Goal: Task Accomplishment & Management: Use online tool/utility

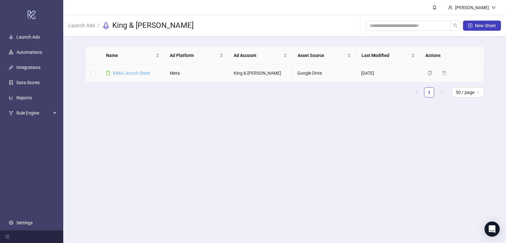
click at [127, 71] on link "K&M Launch Sheet" at bounding box center [131, 73] width 37 height 5
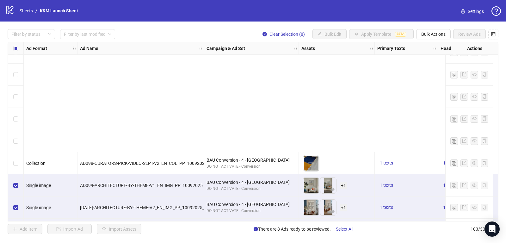
scroll to position [2117, 0]
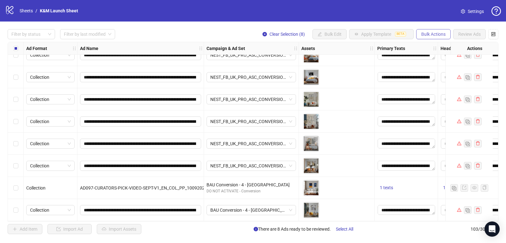
click at [431, 33] on span "Bulk Actions" at bounding box center [433, 34] width 24 height 5
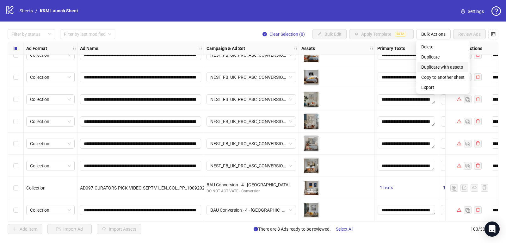
click at [445, 67] on span "Duplicate with assets" at bounding box center [442, 67] width 43 height 7
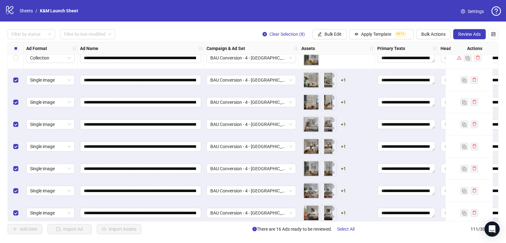
scroll to position [2268, 0]
click at [342, 78] on span "+ 1" at bounding box center [344, 79] width 8 height 7
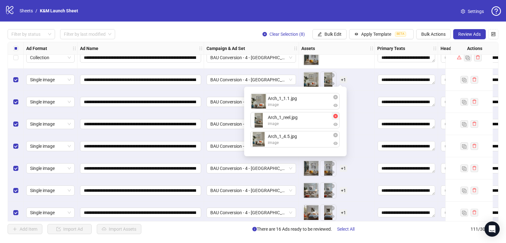
click at [335, 117] on icon "close-circle" at bounding box center [336, 116] width 4 height 4
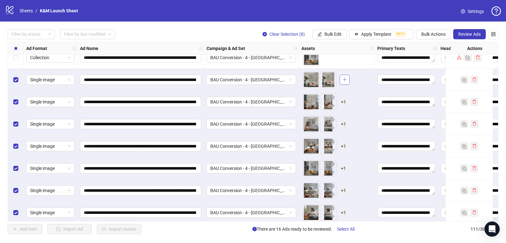
click at [343, 81] on span "button" at bounding box center [345, 79] width 4 height 5
click at [344, 80] on span "+ 1" at bounding box center [344, 79] width 8 height 7
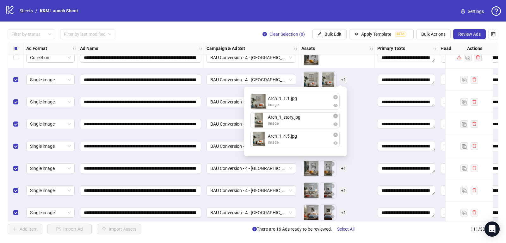
drag, startPoint x: 287, startPoint y: 140, endPoint x: 287, endPoint y: 123, distance: 17.1
click at [287, 123] on div "Arch_1_1.1.jpg image Arch_1_4.5.jpg image Arch_1_story.jpg image Arch_1_story.j…" at bounding box center [295, 122] width 95 height 62
click at [363, 106] on div "To pick up a draggable item, press the space bar. While dragging, use the arrow…" at bounding box center [337, 102] width 71 height 20
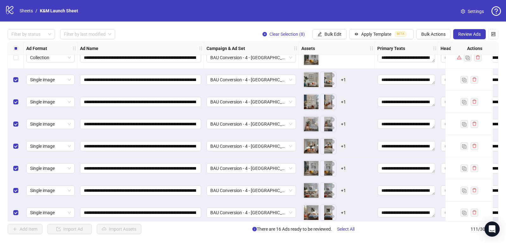
click at [343, 101] on span "+ 1" at bounding box center [344, 101] width 8 height 7
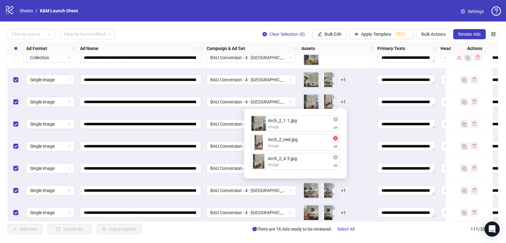
click at [337, 139] on icon "close-circle" at bounding box center [336, 138] width 4 height 4
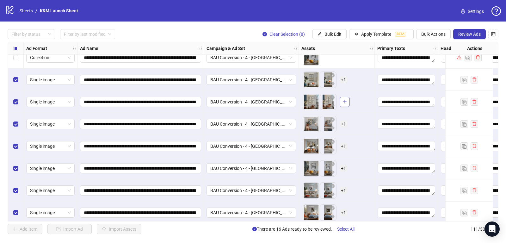
click at [344, 99] on icon "plus" at bounding box center [345, 101] width 4 height 4
click at [341, 100] on span "+ 1" at bounding box center [344, 101] width 8 height 7
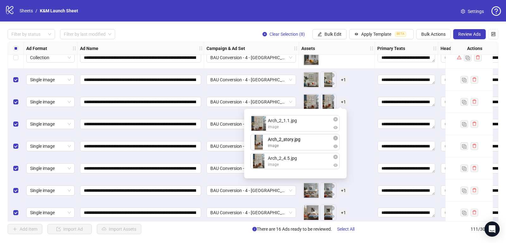
drag, startPoint x: 278, startPoint y: 165, endPoint x: 278, endPoint y: 143, distance: 21.8
click at [278, 143] on div "Arch_2_1.1.jpg image Arch_2_4.5.jpg image Arch_2_story.jpg image Arch_2_story.j…" at bounding box center [295, 144] width 95 height 62
click at [358, 115] on div "To pick up a draggable item, press the space bar. While dragging, use the arrow…" at bounding box center [337, 124] width 71 height 20
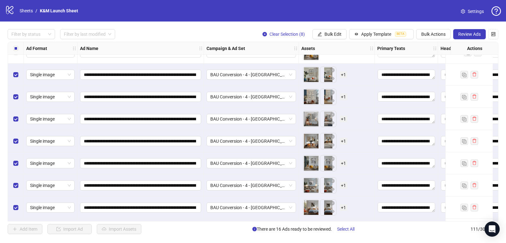
scroll to position [2266, 0]
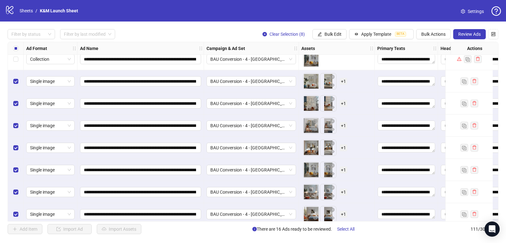
click at [344, 125] on span "+ 1" at bounding box center [344, 125] width 8 height 7
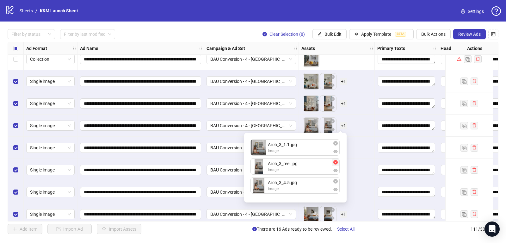
click at [337, 161] on icon "close-circle" at bounding box center [336, 162] width 4 height 4
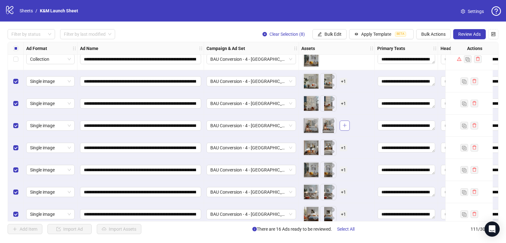
click at [346, 124] on icon "plus" at bounding box center [345, 125] width 4 height 4
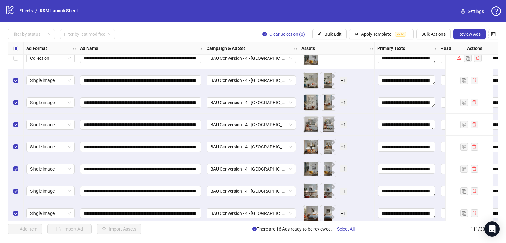
scroll to position [2276, 0]
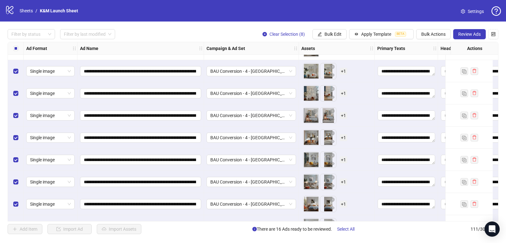
click at [343, 117] on span "+ 1" at bounding box center [344, 115] width 8 height 7
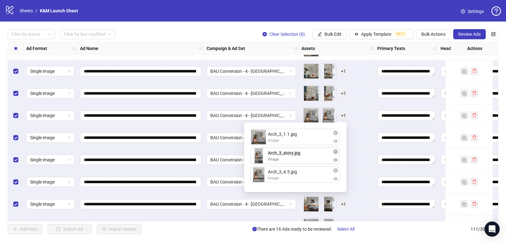
drag, startPoint x: 280, startPoint y: 179, endPoint x: 280, endPoint y: 165, distance: 14.6
click at [280, 165] on div "Arch_3_1.1.jpg image Arch_3_4.5.jpg image Arch_3_story.jpg image Arch_3_story.j…" at bounding box center [295, 157] width 95 height 62
click at [364, 163] on div "To pick up a draggable item, press the space bar. While dragging, use the arrow…" at bounding box center [337, 160] width 71 height 20
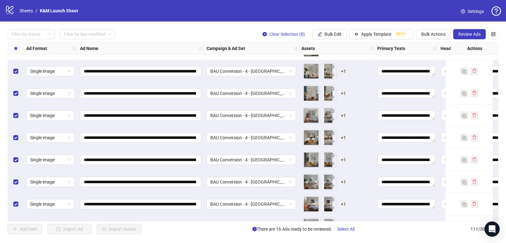
scroll to position [2294, 0]
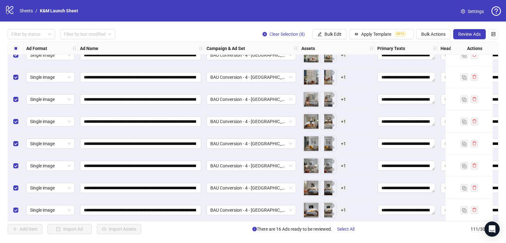
click at [339, 117] on div "To pick up a draggable item, press the space bar. While dragging, use the arrow…" at bounding box center [325, 121] width 44 height 16
click at [341, 118] on span "+ 1" at bounding box center [344, 121] width 8 height 7
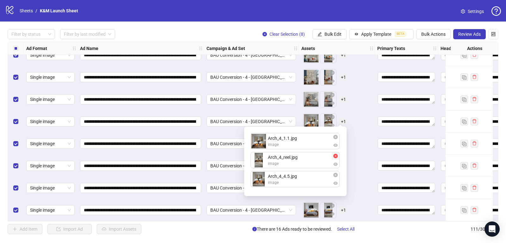
click at [336, 157] on icon "close-circle" at bounding box center [336, 156] width 4 height 4
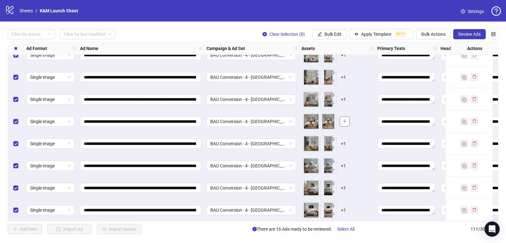
click at [344, 121] on icon "plus" at bounding box center [344, 121] width 3 height 0
click at [344, 118] on span "+ 1" at bounding box center [344, 121] width 8 height 7
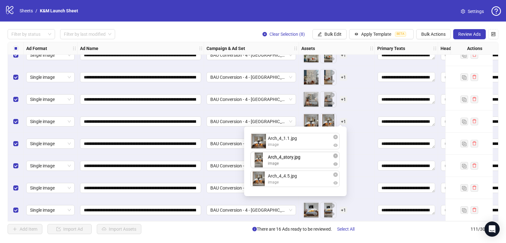
drag, startPoint x: 284, startPoint y: 178, endPoint x: 284, endPoint y: 166, distance: 12.3
click at [284, 166] on div "Arch_4_1.1.jpg image Arch_4_4.5.jpg image Arch_4_story.jpg image Arch_4_story.j…" at bounding box center [295, 161] width 95 height 62
click at [355, 147] on div "To pick up a draggable item, press the space bar. While dragging, use the arrow…" at bounding box center [337, 144] width 71 height 20
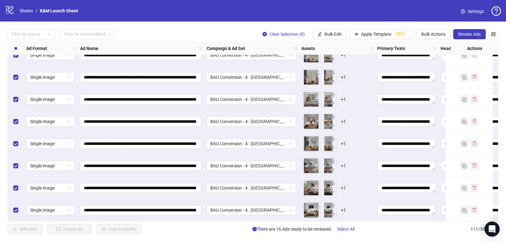
click at [344, 140] on span "+ 1" at bounding box center [344, 143] width 8 height 7
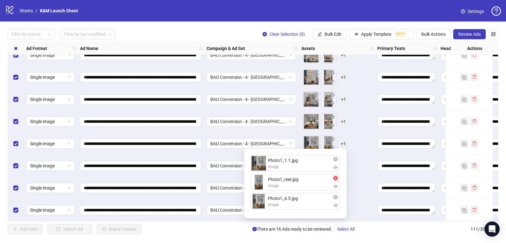
click at [335, 178] on icon "close-circle" at bounding box center [336, 178] width 4 height 4
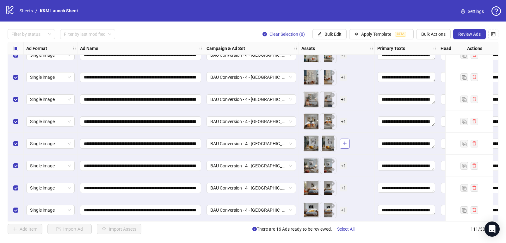
click at [343, 143] on icon "plus" at bounding box center [344, 143] width 3 height 0
click at [345, 118] on span "+ 1" at bounding box center [344, 121] width 8 height 7
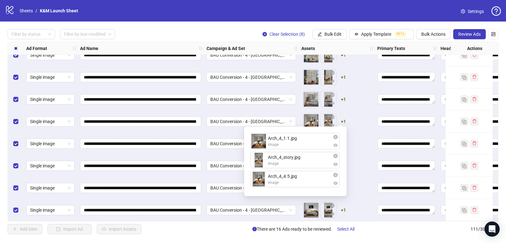
click at [353, 139] on div "To pick up a draggable item, press the space bar. While dragging, use the arrow…" at bounding box center [337, 144] width 71 height 20
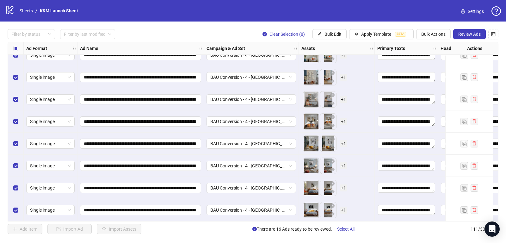
click at [343, 140] on span "+ 1" at bounding box center [344, 143] width 8 height 7
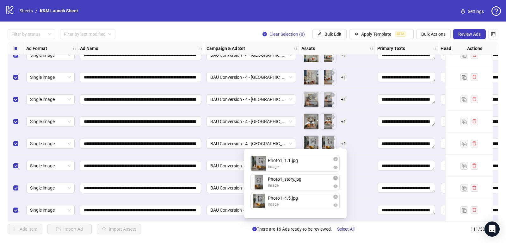
drag, startPoint x: 290, startPoint y: 200, endPoint x: 290, endPoint y: 186, distance: 14.2
click at [290, 186] on div "Photo1_1.1.jpg image Photo1_4.5.jpg image Photo1_story.jpg image Photo1_story.j…" at bounding box center [295, 184] width 95 height 62
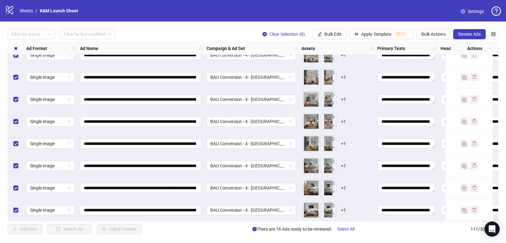
click at [352, 148] on div "To pick up a draggable item, press the space bar. While dragging, use the arrow…" at bounding box center [337, 144] width 71 height 20
click at [342, 163] on span "+ 1" at bounding box center [344, 165] width 8 height 7
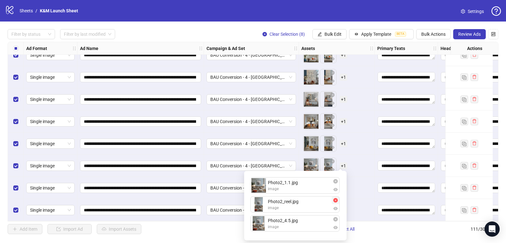
click at [335, 200] on icon "close-circle" at bounding box center [336, 200] width 4 height 4
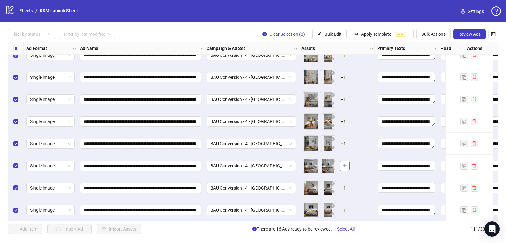
click at [345, 164] on icon "plus" at bounding box center [345, 165] width 0 height 3
click at [342, 164] on span "+ 1" at bounding box center [344, 165] width 8 height 7
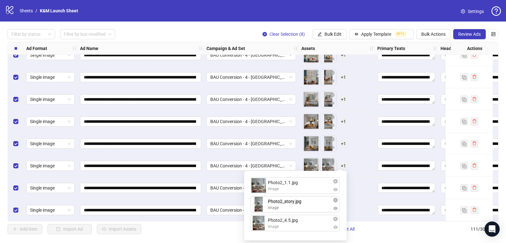
drag, startPoint x: 277, startPoint y: 227, endPoint x: 277, endPoint y: 214, distance: 12.3
click at [277, 214] on div "Photo2_1.1.jpg image Photo2_4.5.jpg image Photo2_story.jpg image Photo2_story.j…" at bounding box center [295, 206] width 95 height 62
click at [360, 184] on div "To pick up a draggable item, press the space bar. While dragging, use the arrow…" at bounding box center [337, 188] width 71 height 20
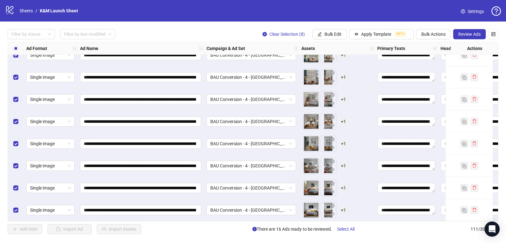
click at [340, 185] on span "+ 1" at bounding box center [344, 187] width 8 height 7
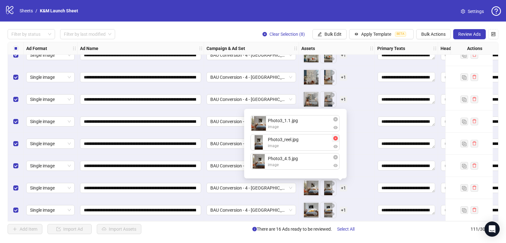
click at [336, 138] on icon "close-circle" at bounding box center [336, 138] width 4 height 4
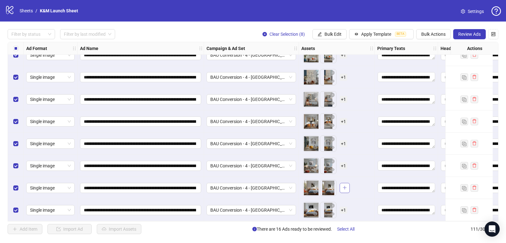
click at [343, 185] on icon "plus" at bounding box center [345, 187] width 4 height 4
click at [343, 187] on span "+ 1" at bounding box center [344, 187] width 8 height 7
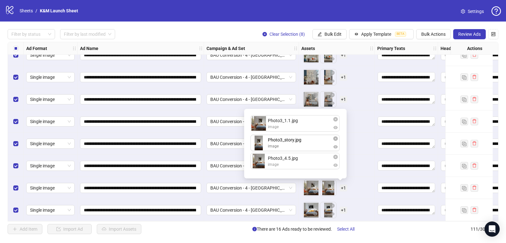
drag, startPoint x: 290, startPoint y: 160, endPoint x: 290, endPoint y: 151, distance: 9.2
click at [290, 151] on div "Photo3_1.1.jpg image Photo3_4.5.jpg image Photo3_story.jpg image Photo3_story.j…" at bounding box center [295, 144] width 95 height 62
click at [359, 178] on div "To pick up a draggable item, press the space bar. While dragging, use the arrow…" at bounding box center [337, 188] width 71 height 20
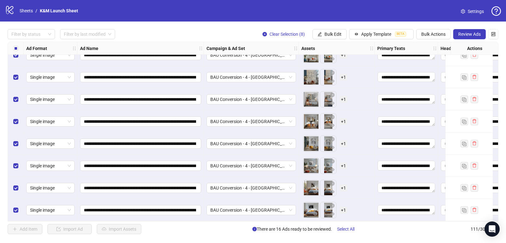
click at [342, 208] on span "+ 1" at bounding box center [344, 210] width 8 height 7
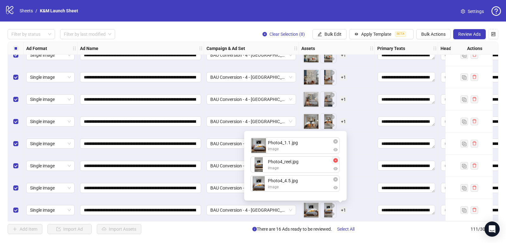
click at [336, 158] on button "button" at bounding box center [336, 161] width 8 height 8
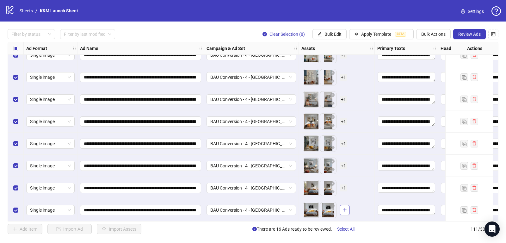
click at [344, 209] on span "button" at bounding box center [345, 209] width 4 height 5
click at [342, 207] on span "+ 1" at bounding box center [344, 210] width 8 height 7
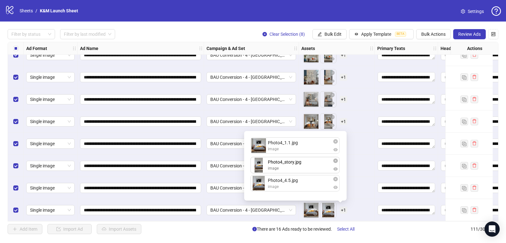
drag, startPoint x: 293, startPoint y: 185, endPoint x: 293, endPoint y: 170, distance: 15.8
click at [293, 170] on div "Photo4_1.1.jpg image Photo4_4.5.jpg image Photo4_story.jpg image Photo4_story.j…" at bounding box center [295, 166] width 95 height 62
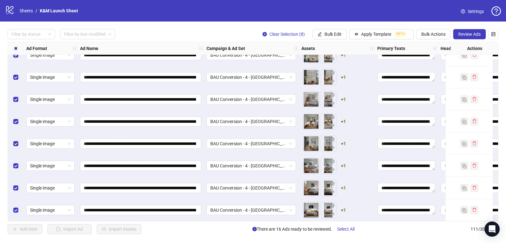
click at [358, 189] on div "To pick up a draggable item, press the space bar. While dragging, use the arrow…" at bounding box center [337, 188] width 71 height 20
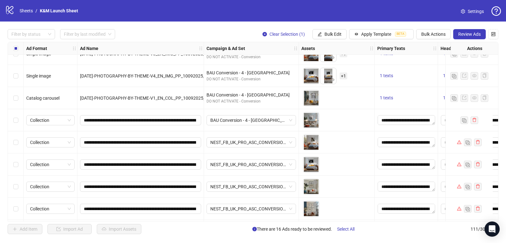
scroll to position [2027, 0]
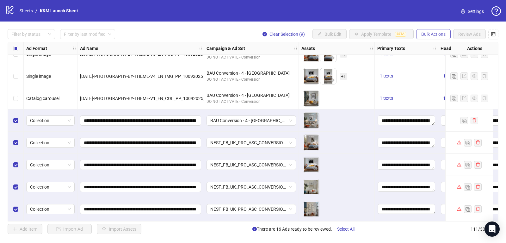
click at [437, 32] on span "Bulk Actions" at bounding box center [433, 34] width 24 height 5
click at [433, 45] on span "Delete" at bounding box center [442, 46] width 43 height 7
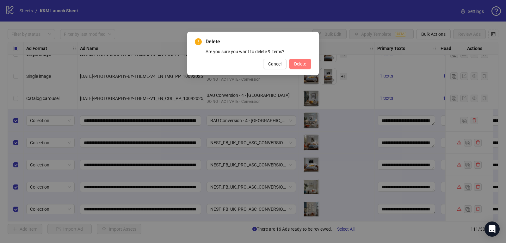
click at [303, 65] on span "Delete" at bounding box center [300, 63] width 12 height 5
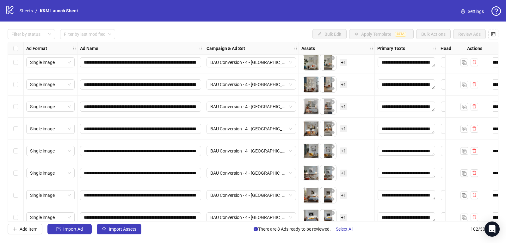
scroll to position [2095, 0]
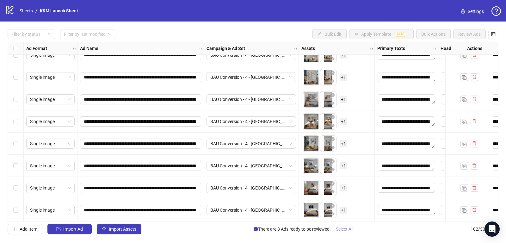
click at [341, 228] on span "Select All" at bounding box center [344, 229] width 17 height 5
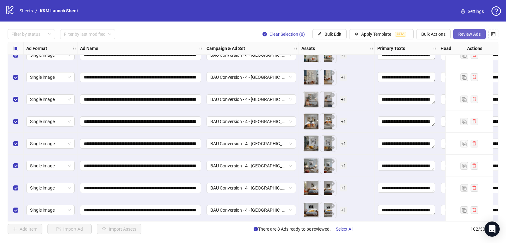
click at [468, 36] on span "Review Ads" at bounding box center [470, 34] width 22 height 5
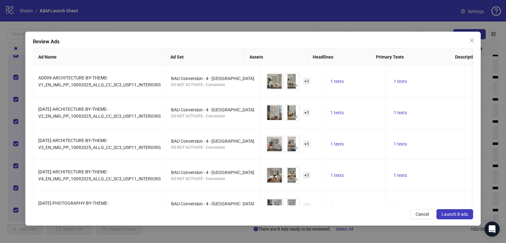
click at [445, 212] on span "Launch 8 ads" at bounding box center [455, 214] width 27 height 5
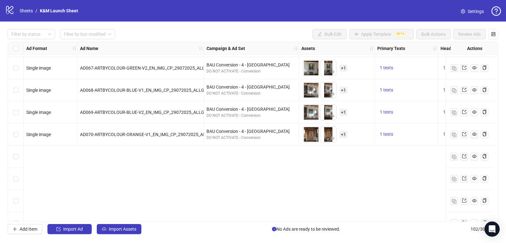
scroll to position [1286, 0]
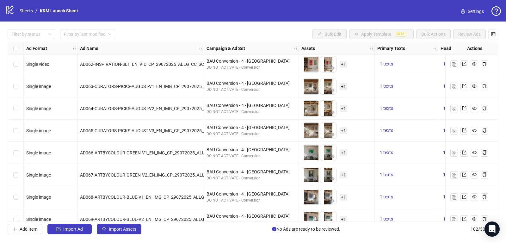
click at [122, 138] on div "AD065-CURATORS-PICKS-AUGUST-V3_EN_IMG_CP_29072025_ALLG_CC_SC3_None_INTERIORS" at bounding box center [141, 131] width 127 height 22
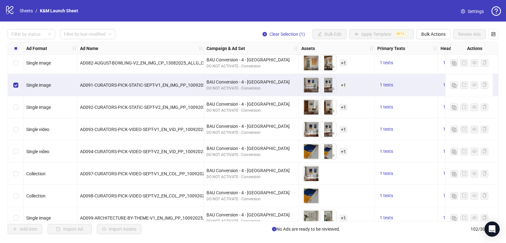
scroll to position [1730, 0]
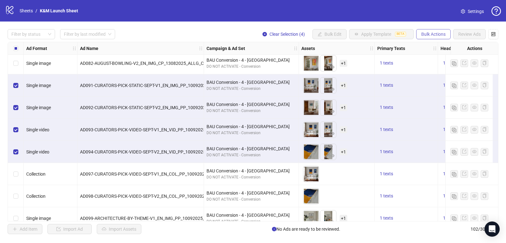
click at [435, 31] on button "Bulk Actions" at bounding box center [433, 34] width 34 height 10
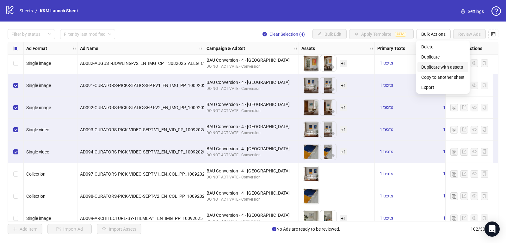
click at [441, 67] on span "Duplicate with assets" at bounding box center [442, 67] width 43 height 7
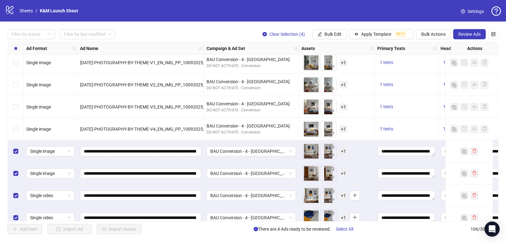
scroll to position [2184, 0]
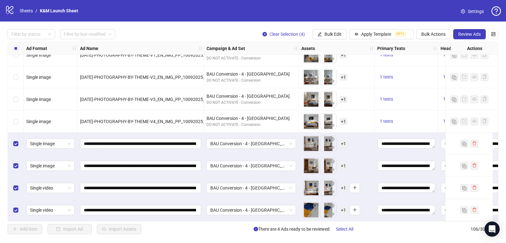
click at [343, 187] on span "+ 1" at bounding box center [344, 187] width 8 height 7
click at [355, 174] on div "To pick up a draggable item, press the space bar. While dragging, use the arrow…" at bounding box center [337, 166] width 76 height 22
click at [341, 140] on span "+ 1" at bounding box center [344, 143] width 8 height 7
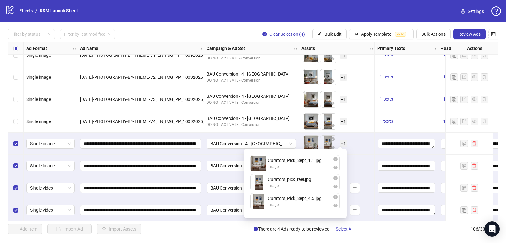
click at [297, 140] on div "BAU Conversion - 4 - [GEOGRAPHIC_DATA]" at bounding box center [251, 144] width 95 height 22
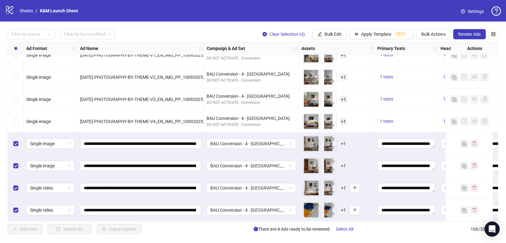
click at [342, 141] on span "+ 1" at bounding box center [344, 143] width 8 height 7
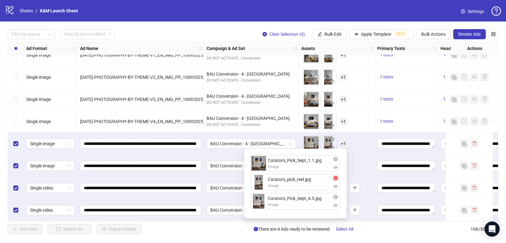
click at [336, 178] on icon "close-circle" at bounding box center [336, 178] width 4 height 4
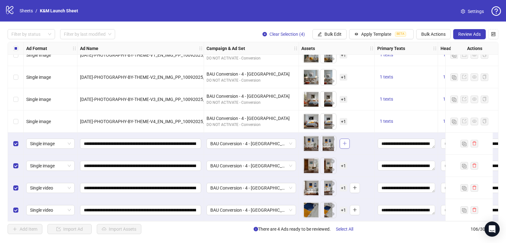
click at [343, 144] on button "button" at bounding box center [345, 144] width 10 height 10
click at [338, 141] on div "To pick up a draggable item, press the space bar. While dragging, use the arrow…" at bounding box center [325, 143] width 44 height 16
click at [342, 141] on span "+ 1" at bounding box center [344, 143] width 8 height 7
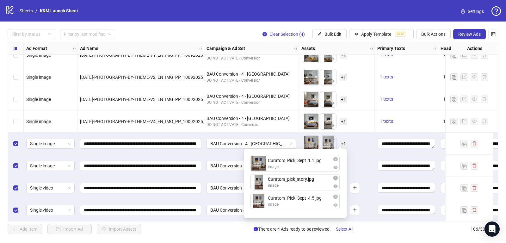
drag, startPoint x: 269, startPoint y: 200, endPoint x: 269, endPoint y: 181, distance: 19.3
click at [269, 181] on div "Curators_Pick_Sept_1.1.jpg image Curators_Pick_Sept_4.5.jpg image Curators_pick…" at bounding box center [295, 184] width 95 height 62
click at [367, 135] on div "To pick up a draggable item, press the space bar. While dragging, use the arrow…" at bounding box center [337, 144] width 71 height 20
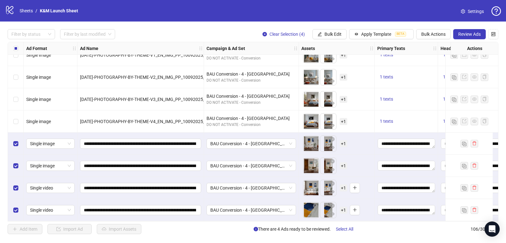
click at [340, 164] on span "+ 1" at bounding box center [344, 165] width 8 height 7
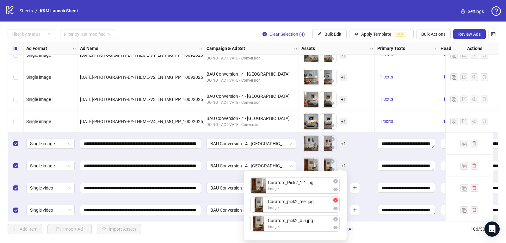
click at [336, 200] on icon "close-circle" at bounding box center [336, 200] width 4 height 4
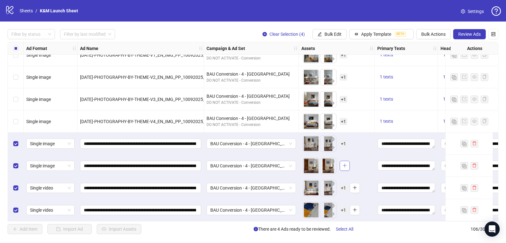
click at [345, 165] on icon "plus" at bounding box center [345, 165] width 4 height 4
click at [342, 163] on span "+ 1" at bounding box center [344, 165] width 8 height 7
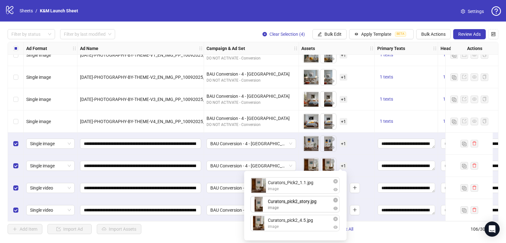
drag, startPoint x: 274, startPoint y: 225, endPoint x: 274, endPoint y: 212, distance: 13.0
click at [274, 212] on div "Curators_Pick2_1.1.jpg image Curators_pick2_4.5.jpg image Curators_pick2_story.…" at bounding box center [295, 206] width 95 height 62
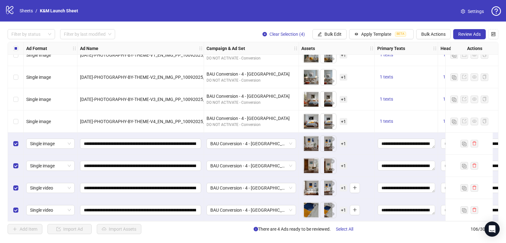
click at [358, 169] on div "To pick up a draggable item, press the space bar. While dragging, use the arrow…" at bounding box center [337, 166] width 71 height 20
click at [355, 185] on icon "plus" at bounding box center [355, 187] width 4 height 4
click at [342, 187] on span "+ 2" at bounding box center [344, 187] width 8 height 7
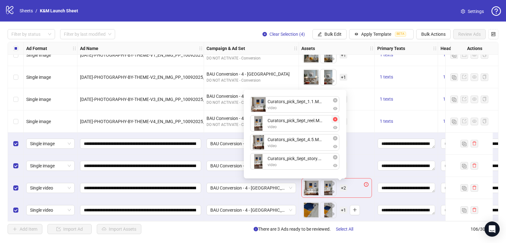
click at [337, 120] on icon "close-circle" at bounding box center [335, 119] width 4 height 4
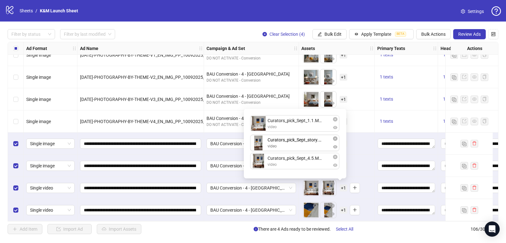
drag, startPoint x: 294, startPoint y: 163, endPoint x: 295, endPoint y: 146, distance: 16.8
click at [295, 146] on div "Curators_pick_Sept_1.1.MOV video Curators_pick_Sept_4.5.MOV video Curators_pick…" at bounding box center [295, 144] width 95 height 62
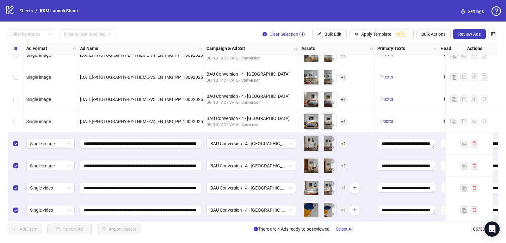
click at [363, 163] on div "To pick up a draggable item, press the space bar. While dragging, use the arrow…" at bounding box center [337, 166] width 71 height 20
click at [343, 207] on span "+ 1" at bounding box center [344, 210] width 8 height 7
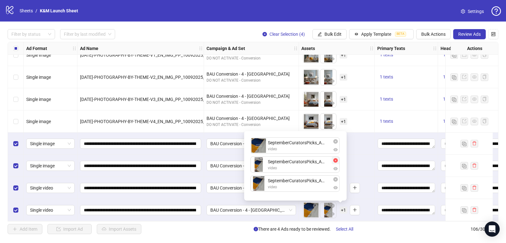
click at [337, 160] on icon "close-circle" at bounding box center [336, 160] width 4 height 4
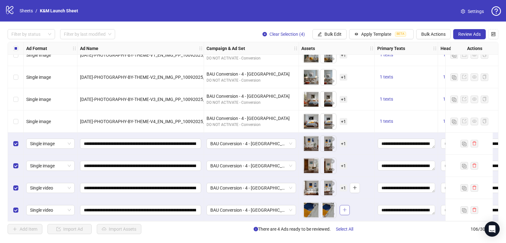
click at [340, 207] on button "button" at bounding box center [345, 210] width 10 height 10
click at [340, 209] on span "+ 1" at bounding box center [344, 210] width 8 height 7
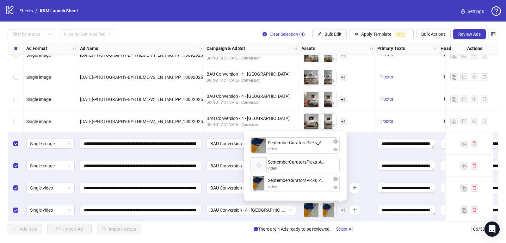
drag, startPoint x: 291, startPoint y: 189, endPoint x: 291, endPoint y: 174, distance: 14.6
click at [291, 174] on div "SeptemberCuratorsPicks_Ad_1_1.mp4 video SeptemberCuratorsPicks_Ad_4_5.mp4 video…" at bounding box center [295, 166] width 95 height 62
click at [358, 167] on div "To pick up a draggable item, press the space bar. While dragging, use the arrow…" at bounding box center [337, 166] width 71 height 20
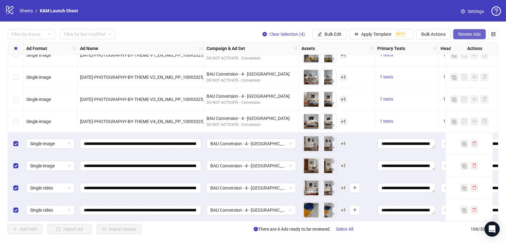
click at [473, 35] on span "Review Ads" at bounding box center [470, 34] width 22 height 5
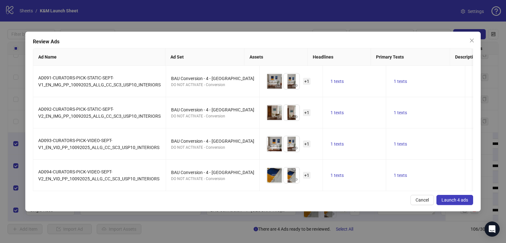
click at [453, 197] on span "Launch 4 ads" at bounding box center [455, 199] width 27 height 5
